Goal: Information Seeking & Learning: Learn about a topic

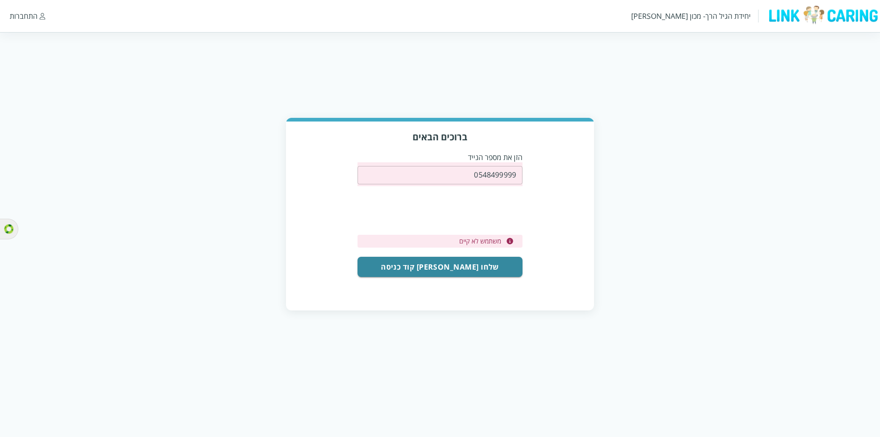
click at [500, 170] on input "0548499999" at bounding box center [439, 175] width 165 height 18
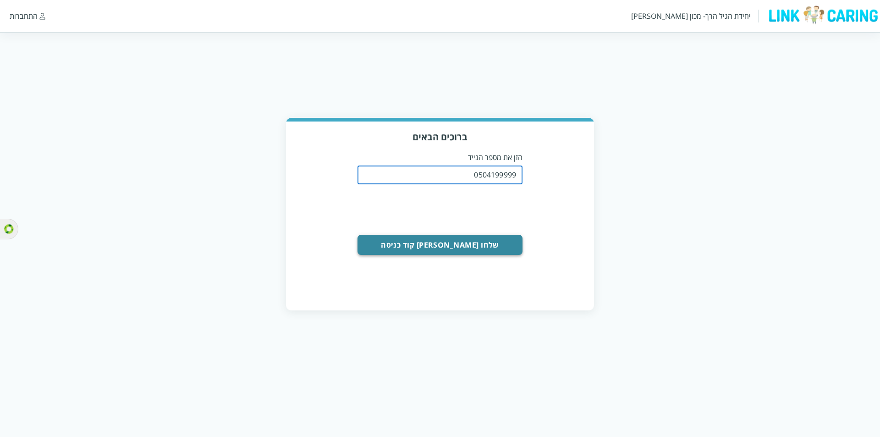
type input "0504199999"
click at [440, 250] on button "שלחו לי קוד כניסה" at bounding box center [439, 245] width 165 height 20
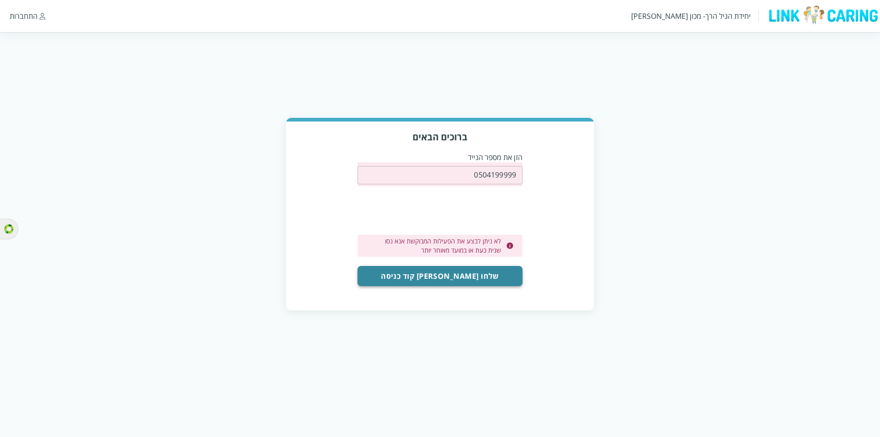
click at [426, 279] on button "שלחו לי קוד כניסה" at bounding box center [439, 276] width 165 height 20
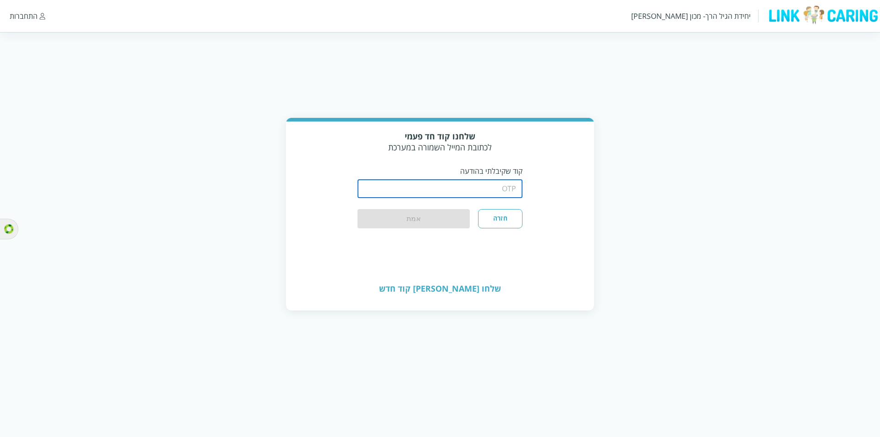
click at [488, 191] on input "string" at bounding box center [439, 189] width 165 height 18
type input "1234"
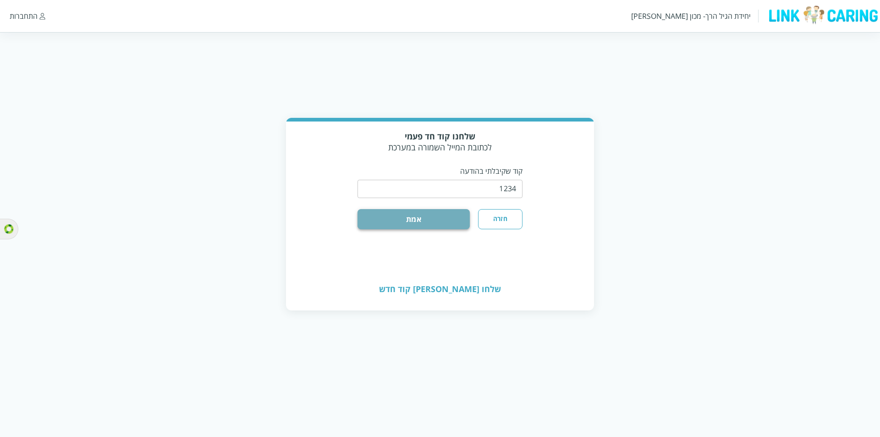
click at [403, 214] on button "אמת" at bounding box center [413, 219] width 112 height 20
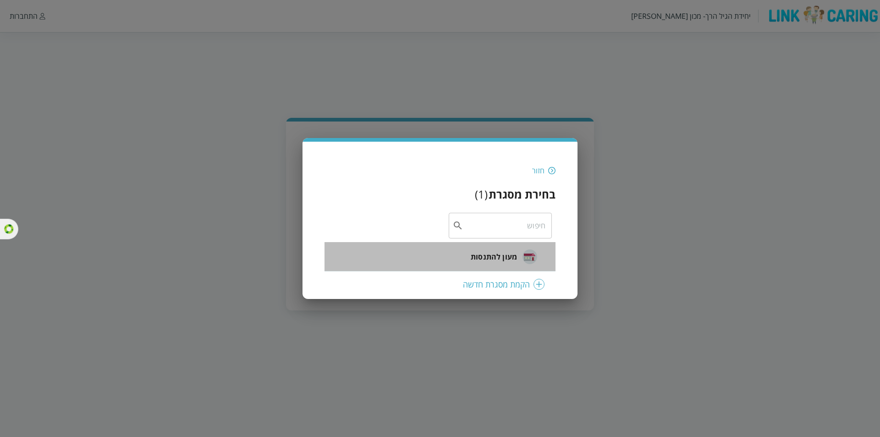
click at [482, 259] on span "מעון להתנסות" at bounding box center [494, 256] width 46 height 11
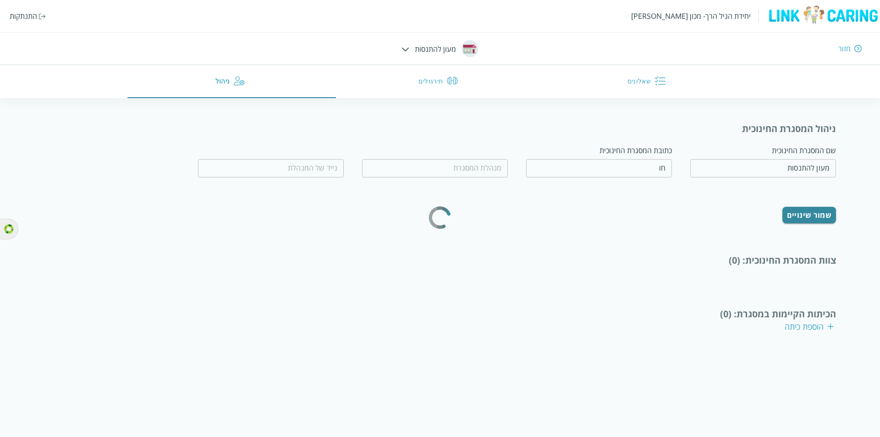
type input "טובה מאד"
type input "0562365445"
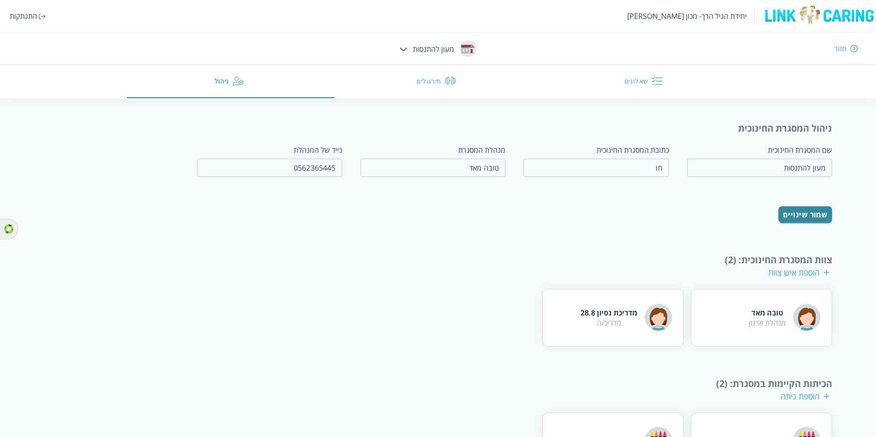
click at [436, 88] on button "תירגולים" at bounding box center [439, 81] width 208 height 33
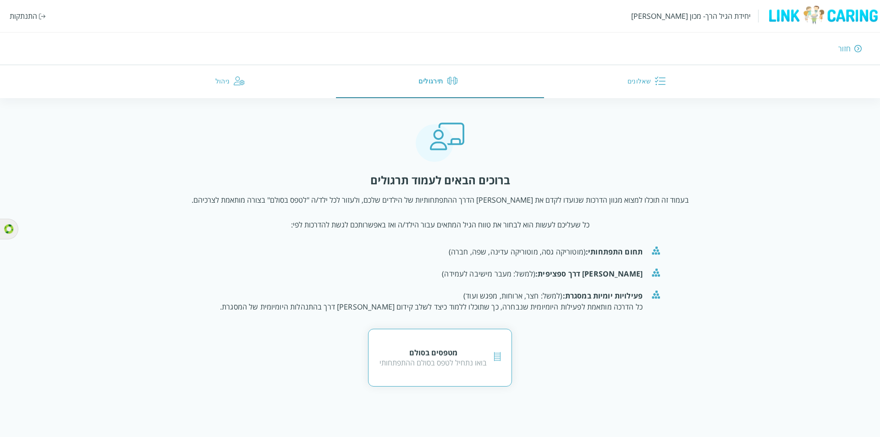
click at [402, 376] on div "מטפסים בסולם בואו נתחיל לטפס בסולם ההתפתחותי" at bounding box center [440, 358] width 144 height 58
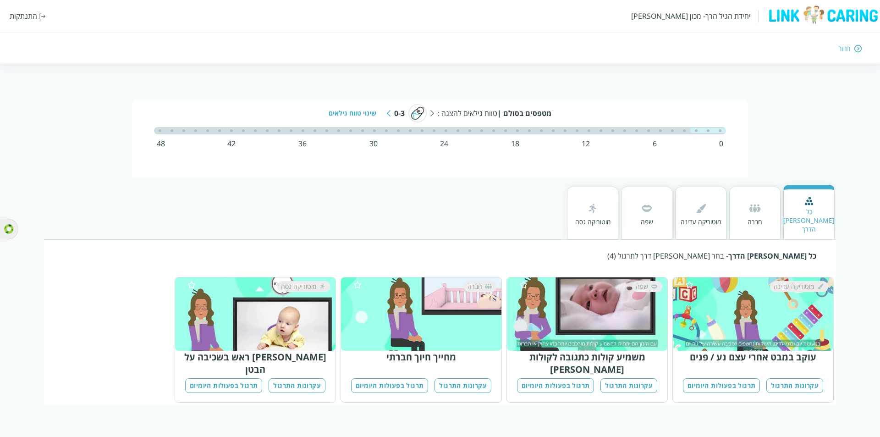
click at [346, 114] on div "שינוי טווח גילאים" at bounding box center [356, 113] width 55 height 9
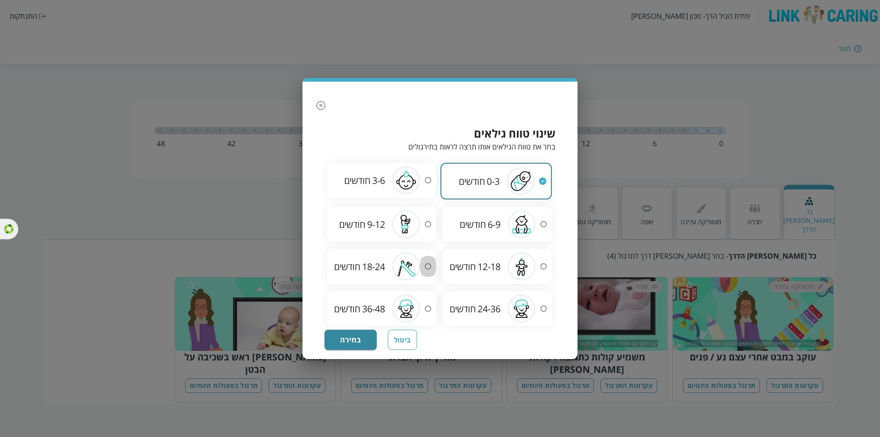
click at [432, 264] on input "radio" at bounding box center [428, 266] width 16 height 27
radio input "true"
radio input "false"
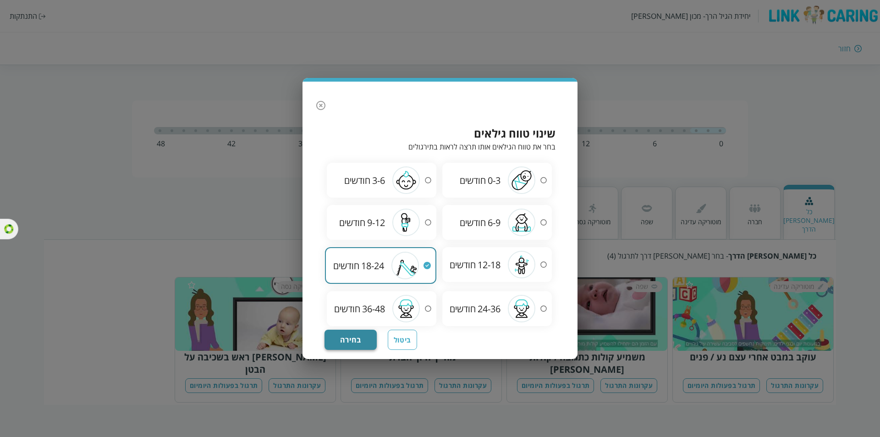
click at [350, 348] on button "בחירה" at bounding box center [350, 340] width 52 height 20
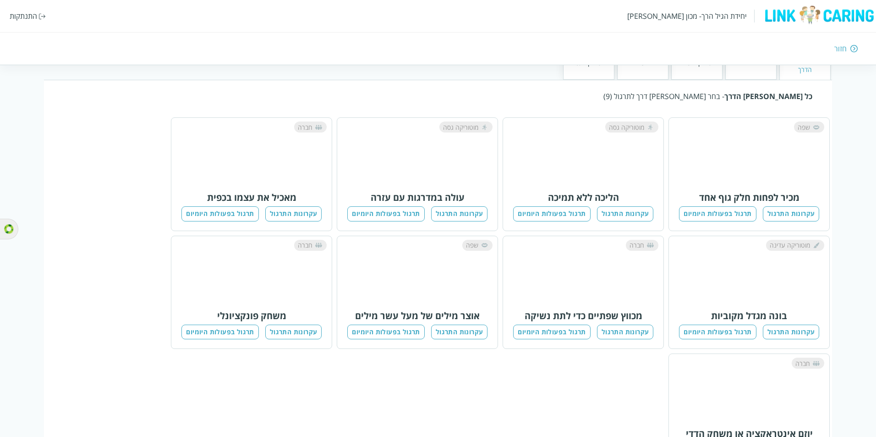
scroll to position [183, 0]
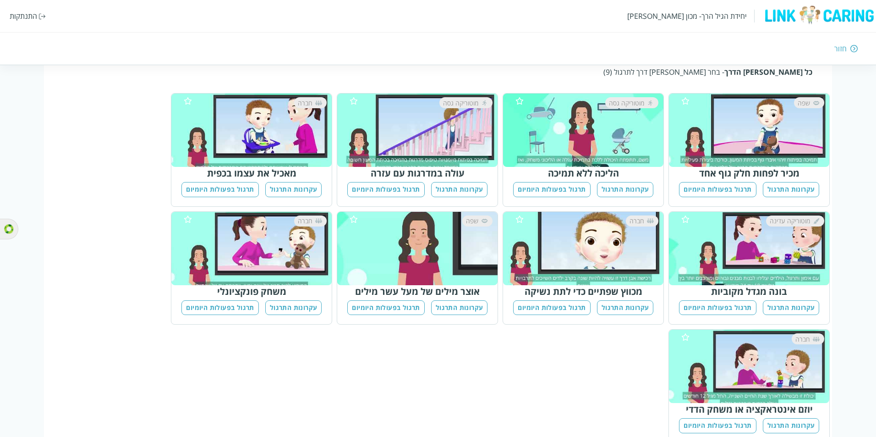
click at [462, 182] on button "עקרונות התרגול" at bounding box center [459, 189] width 57 height 15
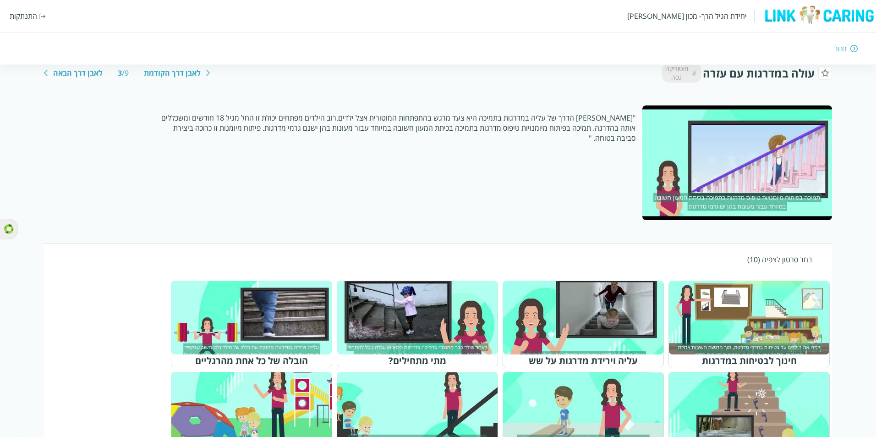
scroll to position [275, 0]
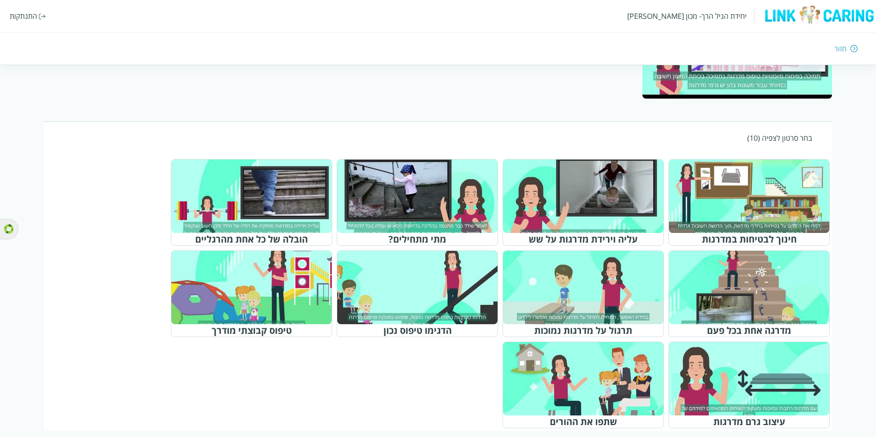
click at [767, 208] on div at bounding box center [754, 196] width 144 height 66
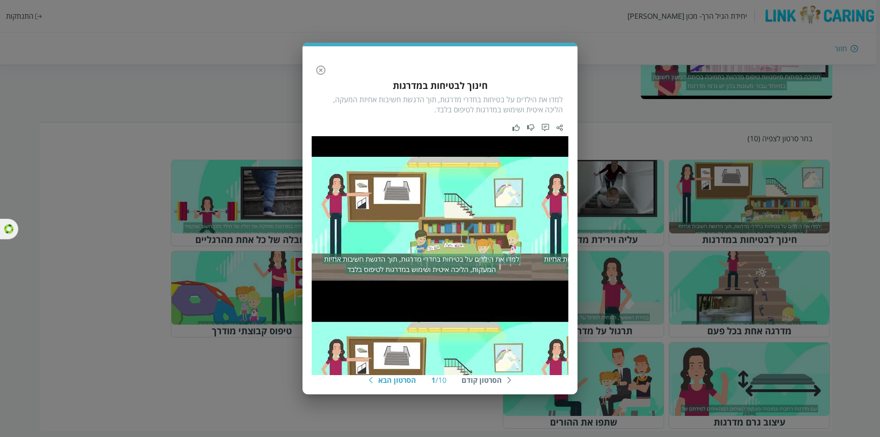
click at [379, 378] on div "הסרטון הבא" at bounding box center [397, 380] width 38 height 10
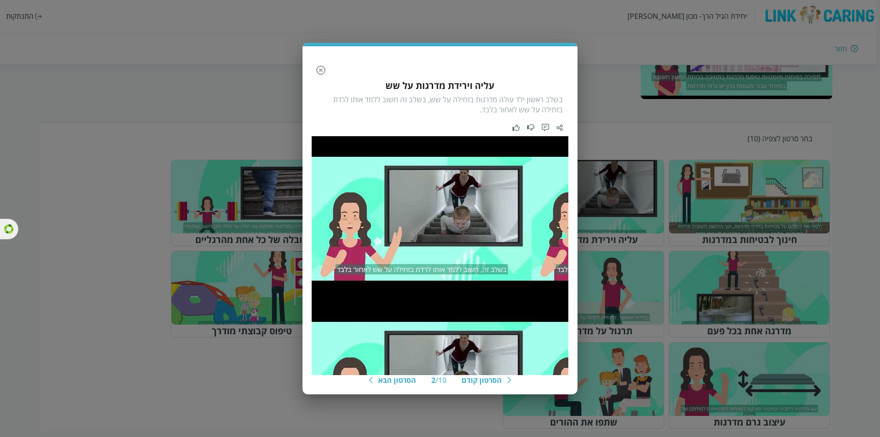
click at [390, 379] on div "הסרטון הבא" at bounding box center [397, 380] width 38 height 10
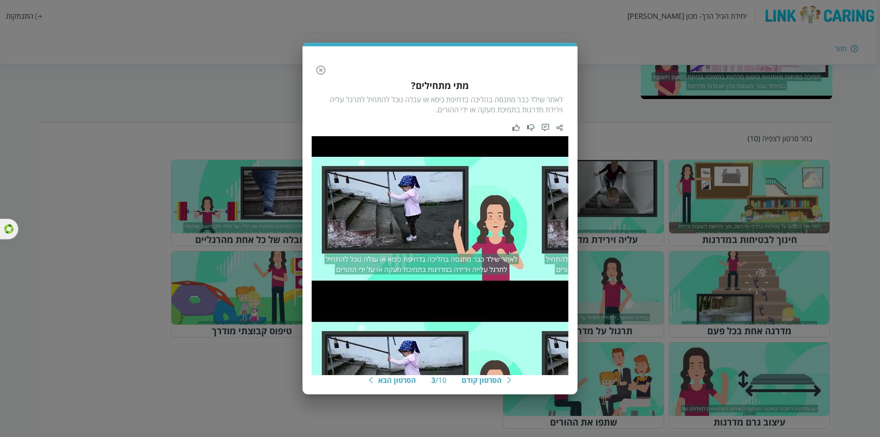
click at [390, 379] on div "הסרטון הבא" at bounding box center [397, 380] width 38 height 10
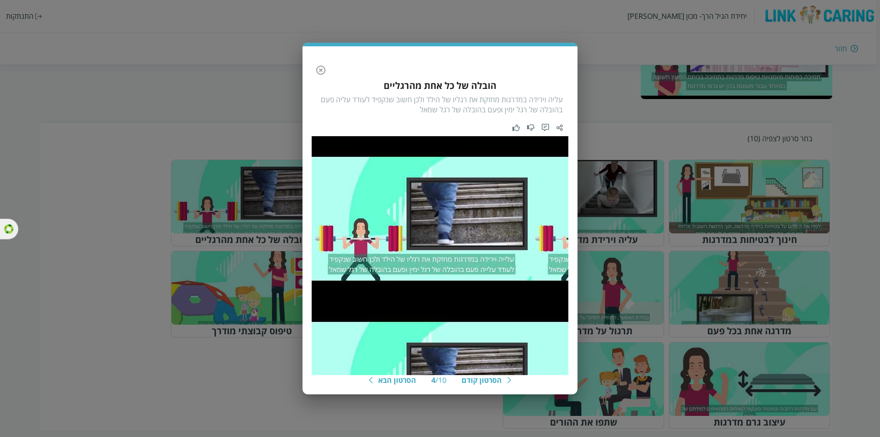
click at [404, 384] on div "הסרטון הבא" at bounding box center [397, 380] width 38 height 10
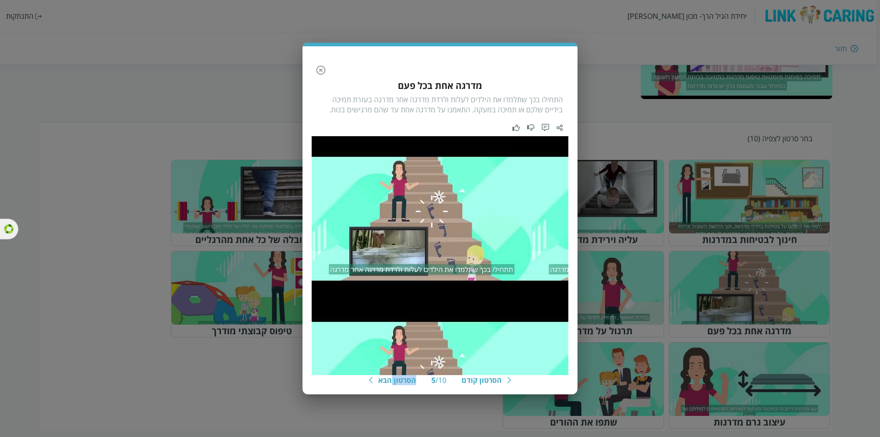
click at [404, 384] on div "הסרטון הבא" at bounding box center [397, 380] width 38 height 10
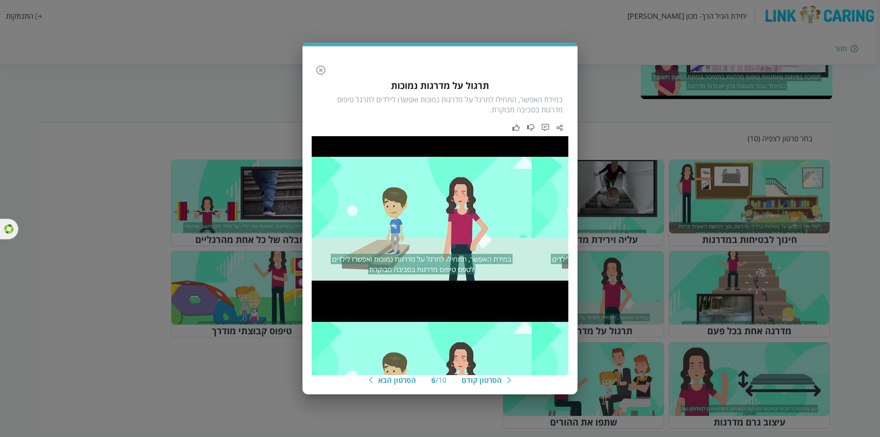
click at [404, 384] on div "הסרטון הבא" at bounding box center [397, 380] width 38 height 10
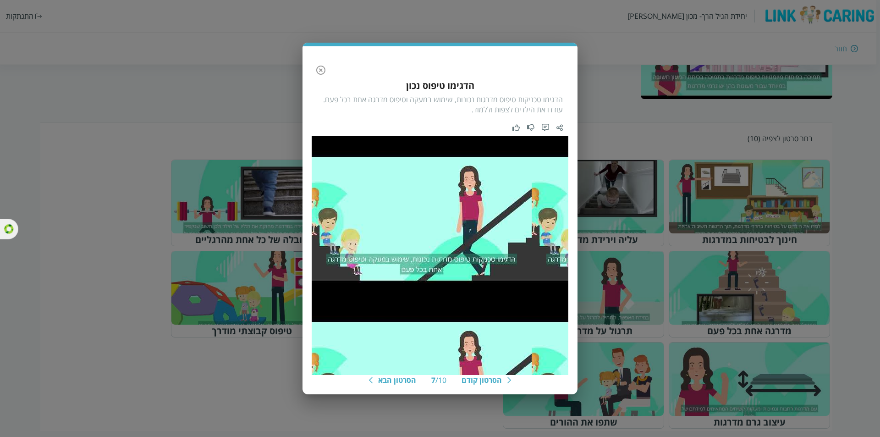
click at [404, 384] on div "הסרטון הבא" at bounding box center [397, 380] width 38 height 10
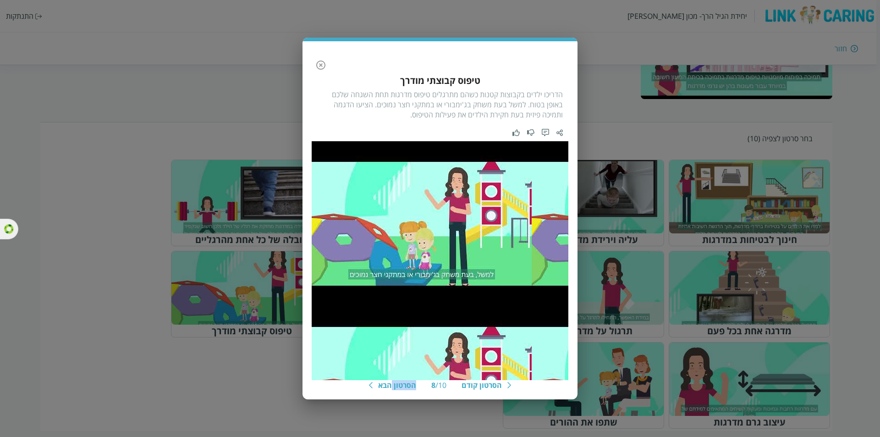
click at [404, 384] on div "הסרטון הבא" at bounding box center [397, 385] width 38 height 10
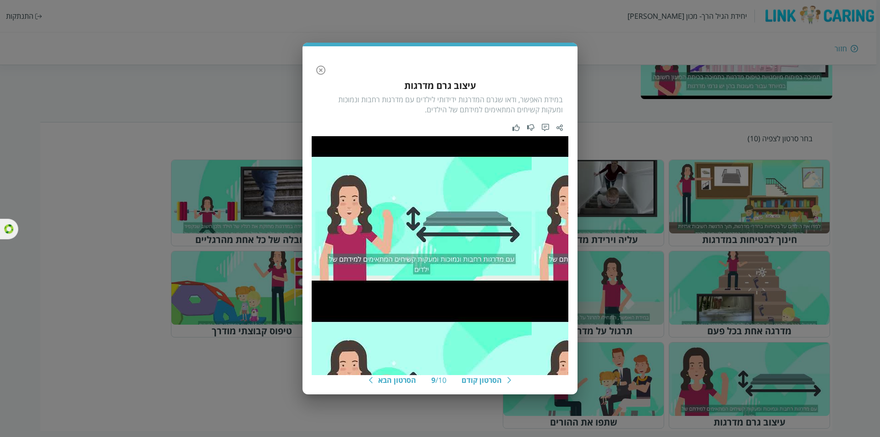
click at [404, 384] on div "הסרטון הבא" at bounding box center [397, 380] width 38 height 10
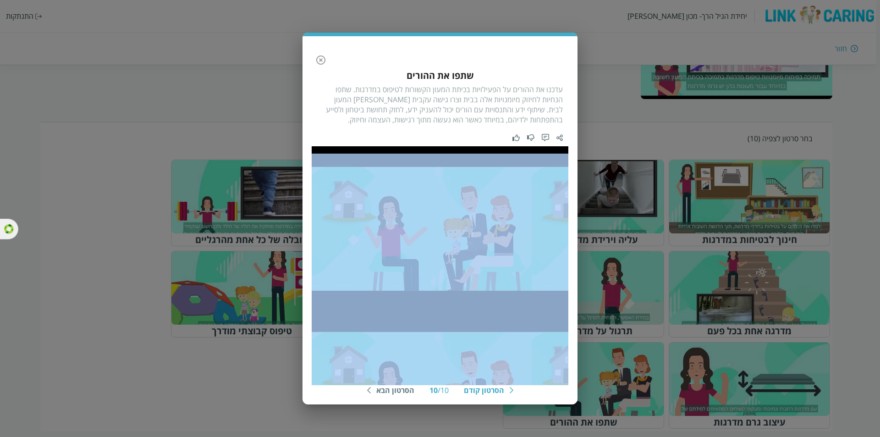
click at [404, 384] on div at bounding box center [440, 269] width 257 height 231
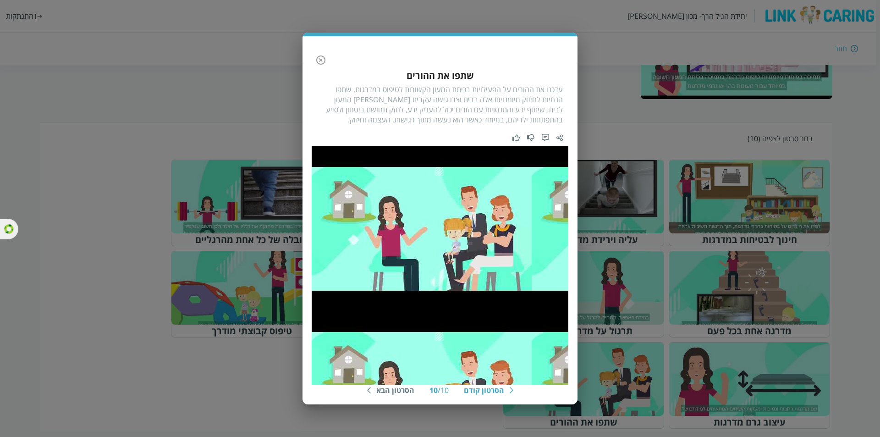
click at [400, 395] on div "הסרטון הבא" at bounding box center [395, 390] width 38 height 10
click at [318, 56] on icon "button" at bounding box center [320, 60] width 11 height 11
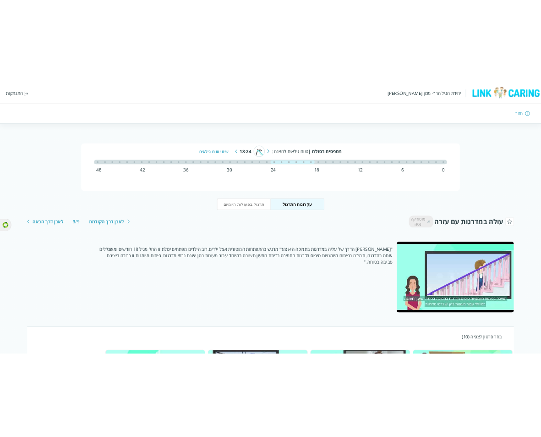
scroll to position [0, 0]
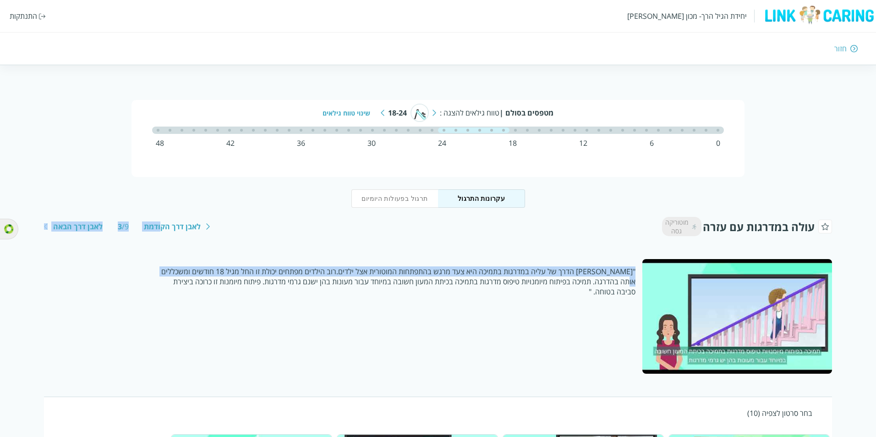
drag, startPoint x: 162, startPoint y: 246, endPoint x: 161, endPoint y: 259, distance: 13.8
click at [161, 259] on div "עולה במדרגות עם עזרה מוטוריקה גסה לאבן דרך הקודמת 3 / 9 לאבן דרך הבאה "אבן הדרך…" at bounding box center [438, 295] width 789 height 157
click at [176, 253] on div "עולה במדרגות עם עזרה מוטוריקה גסה לאבן דרך הקודמת 3 / 9 לאבן דרך הבאה "אבן הדרך…" at bounding box center [438, 295] width 789 height 157
